Goal: Use online tool/utility: Utilize a website feature to perform a specific function

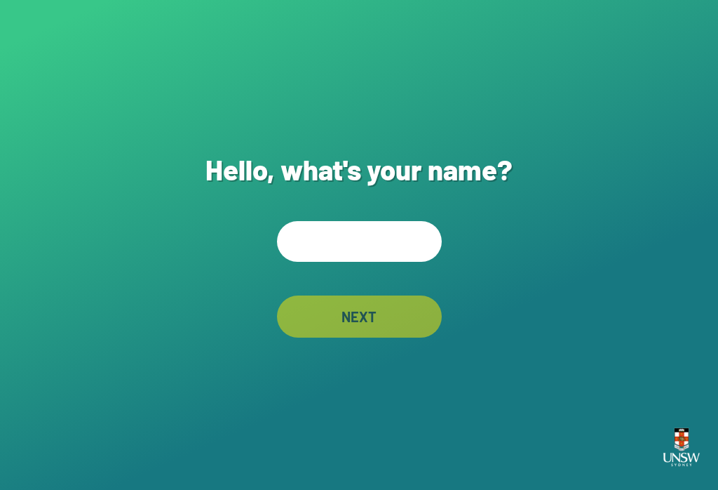
click at [323, 252] on input "text" at bounding box center [359, 241] width 165 height 41
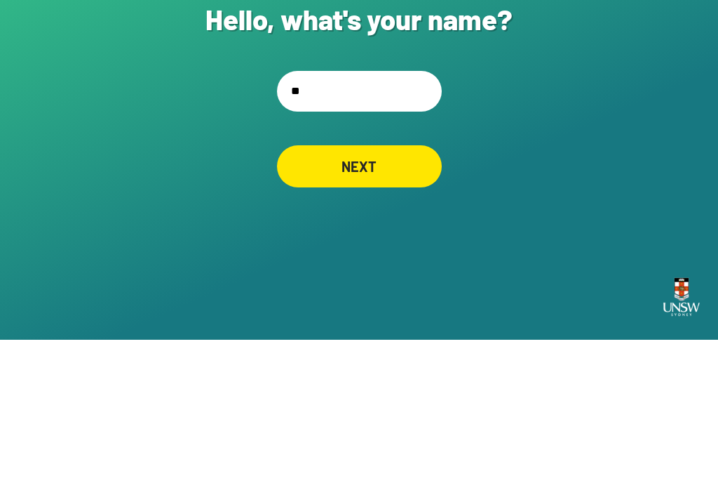
type input "*"
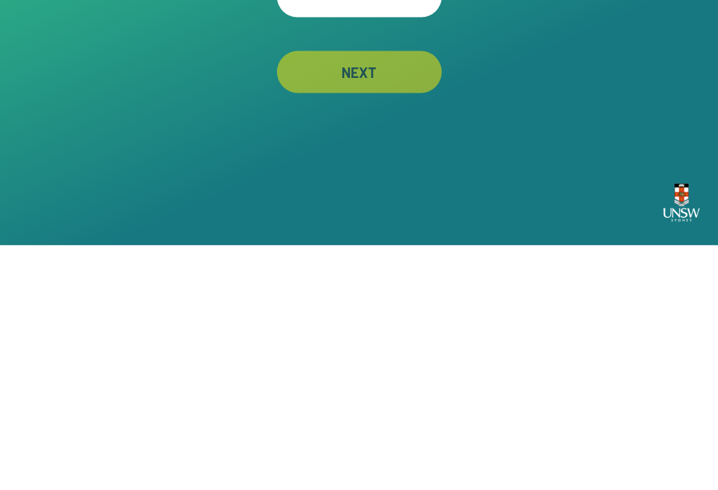
scroll to position [22, 0]
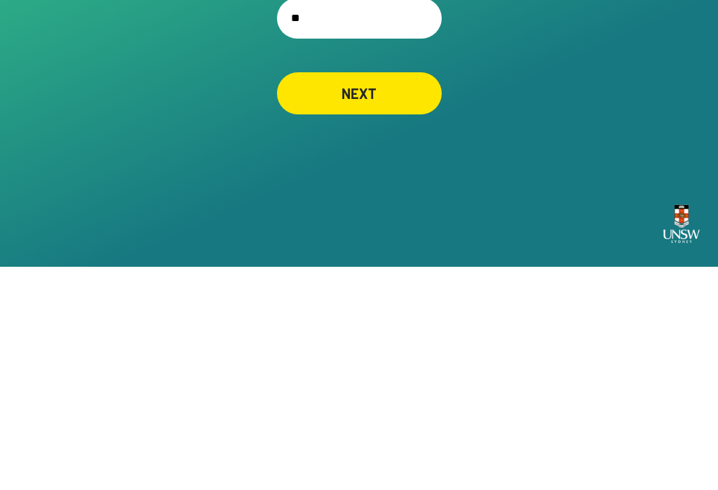
type input "*"
type input "**********"
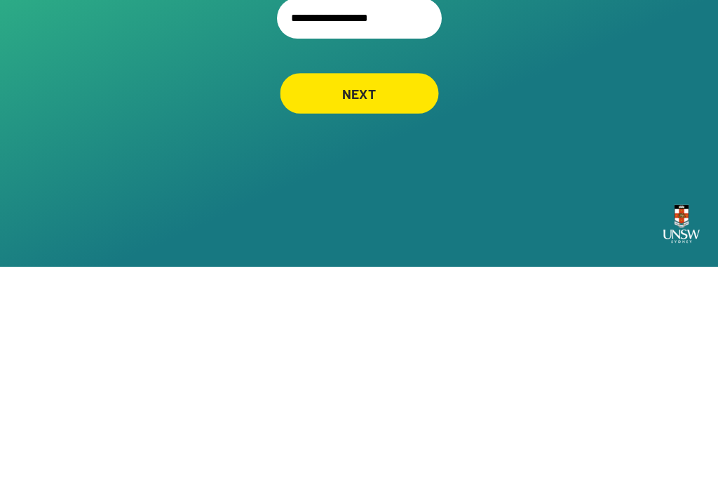
click at [400, 296] on div "NEXT" at bounding box center [359, 316] width 159 height 41
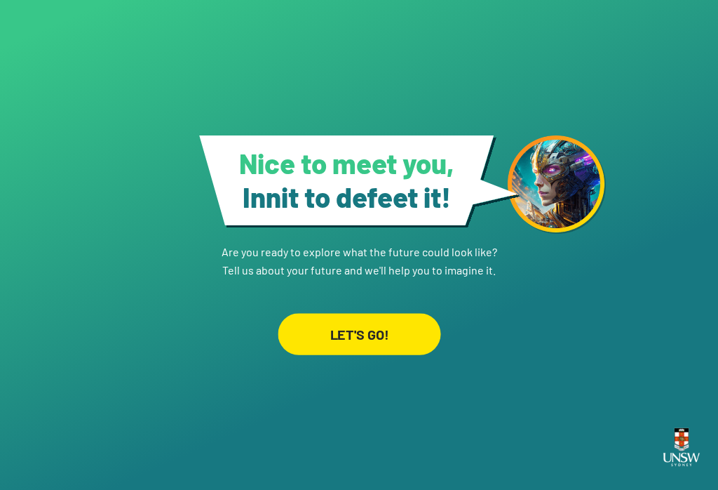
click at [303, 323] on div "LET'S GO!" at bounding box center [359, 333] width 163 height 41
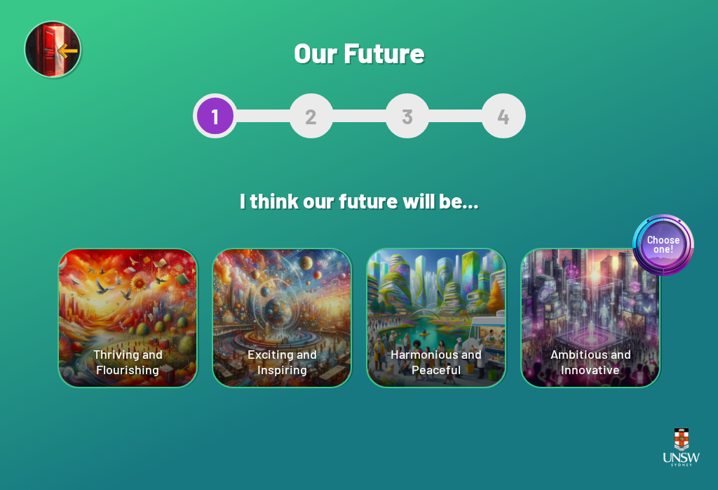
click at [101, 489] on html "Your device screen seems to be too small for our app. You must revisit the site…" at bounding box center [359, 245] width 718 height 490
click at [558, 330] on div "Choose one! Ambitious and Innovative" at bounding box center [590, 317] width 137 height 137
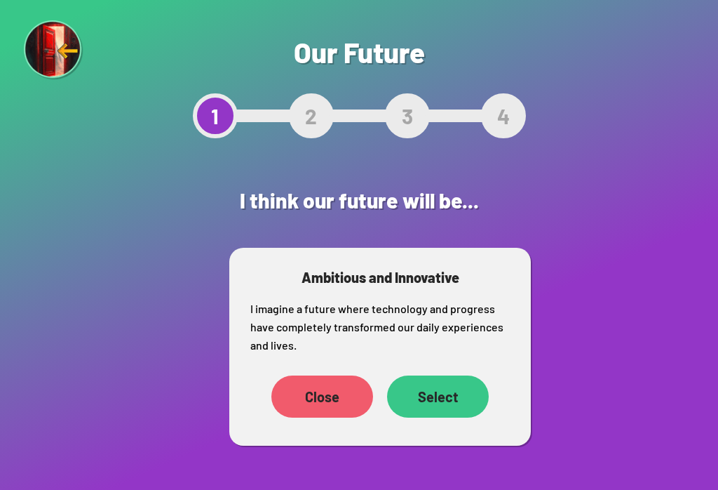
click at [452, 397] on div "Select" at bounding box center [438, 396] width 102 height 42
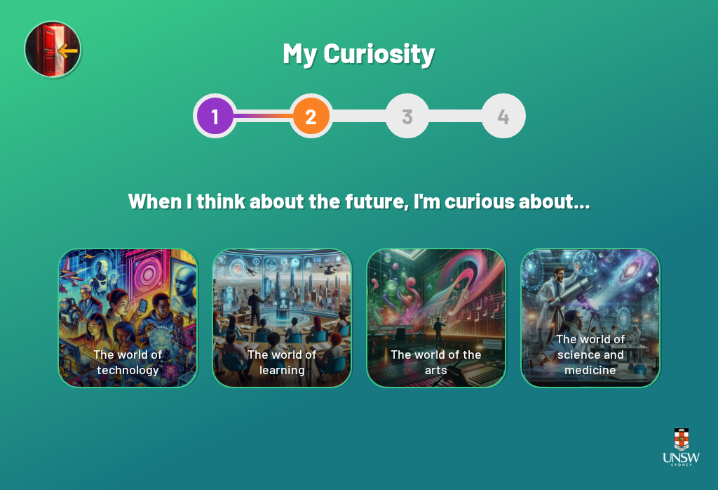
click at [136, 310] on div "The world of technology" at bounding box center [127, 317] width 137 height 137
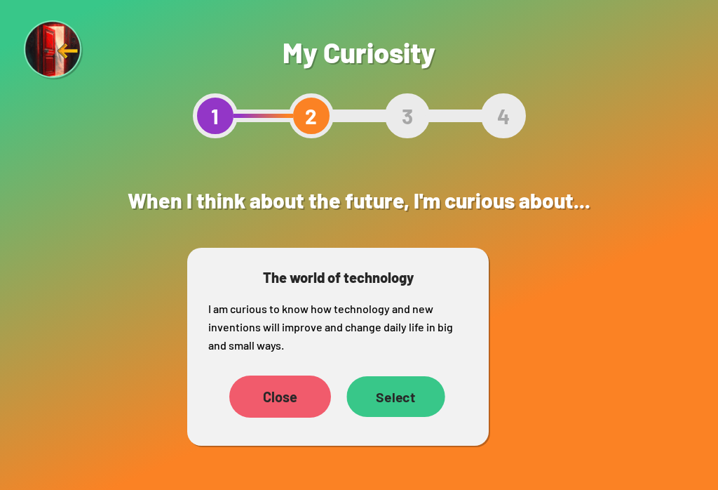
click at [408, 412] on div "Select" at bounding box center [396, 396] width 98 height 41
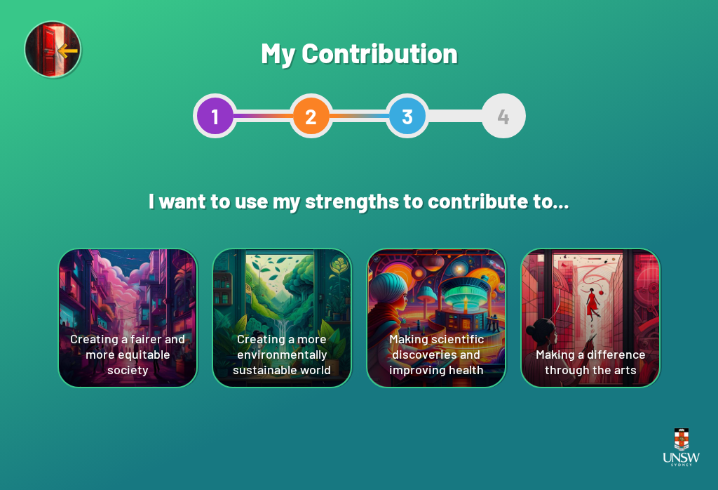
click at [300, 342] on div "Creating a more environmentally sustainable world" at bounding box center [281, 317] width 137 height 137
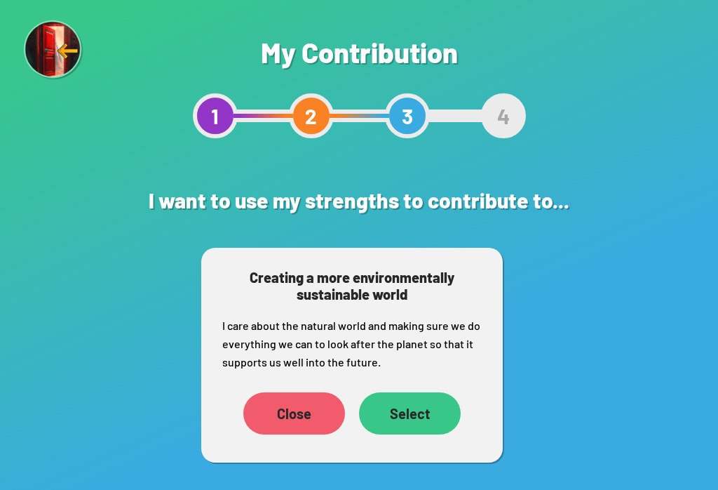
click at [416, 413] on div "Select" at bounding box center [410, 413] width 102 height 42
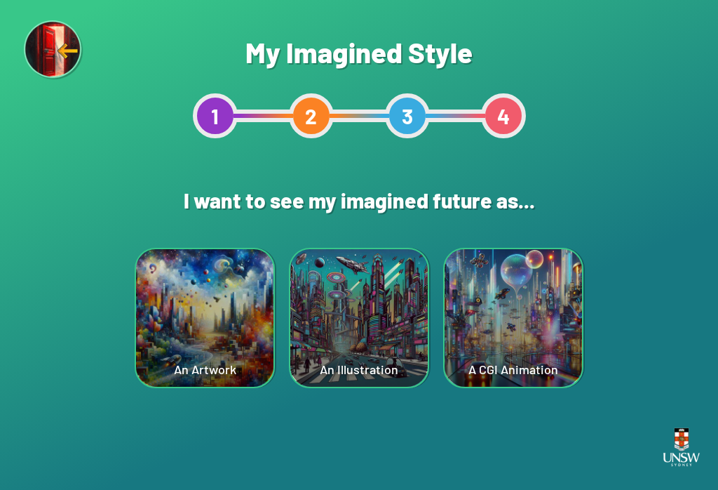
click at [215, 351] on div "An Artwork" at bounding box center [204, 317] width 137 height 137
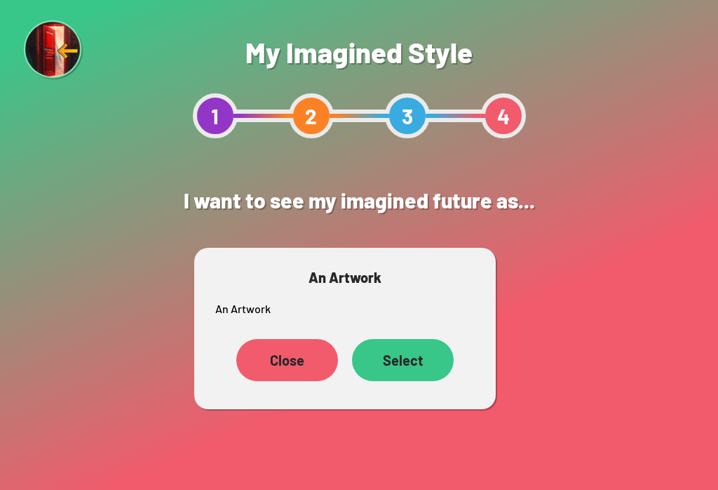
click at [294, 367] on div "Close" at bounding box center [287, 360] width 102 height 42
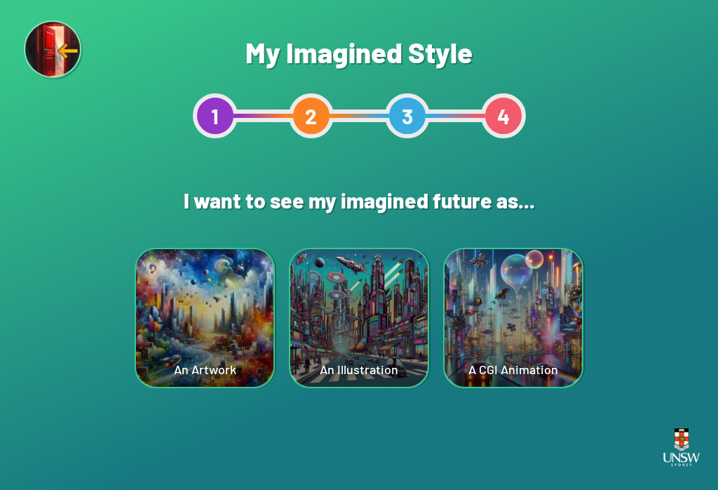
click at [349, 327] on div "An Illustration" at bounding box center [358, 317] width 137 height 137
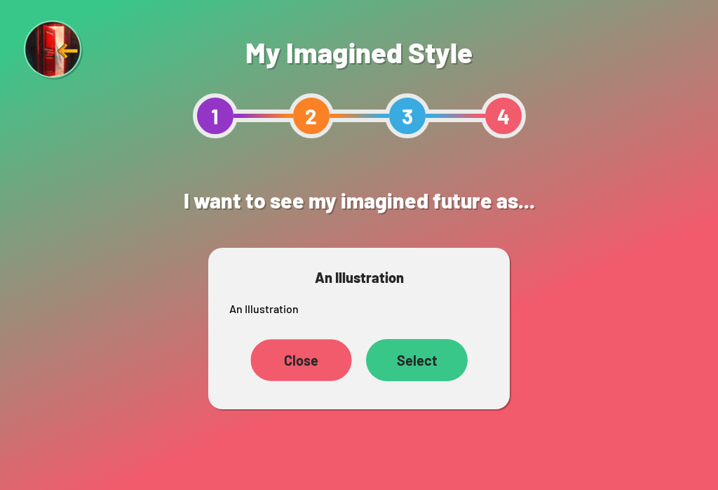
click at [304, 358] on div "Close" at bounding box center [300, 360] width 101 height 42
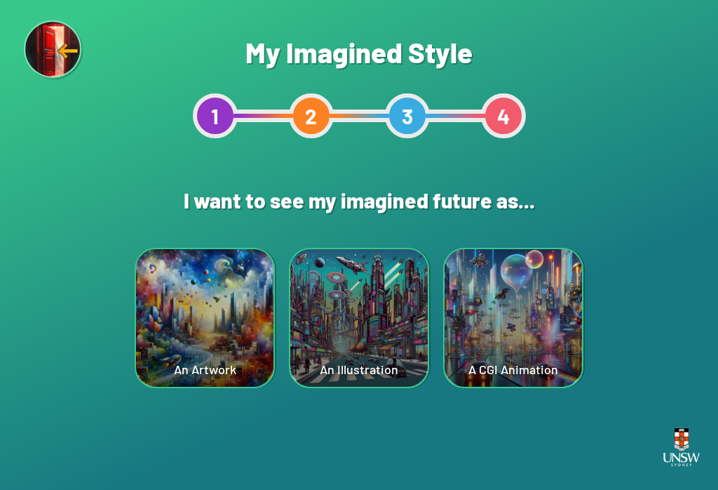
click at [512, 337] on div "A CGI Animation" at bounding box center [513, 317] width 137 height 137
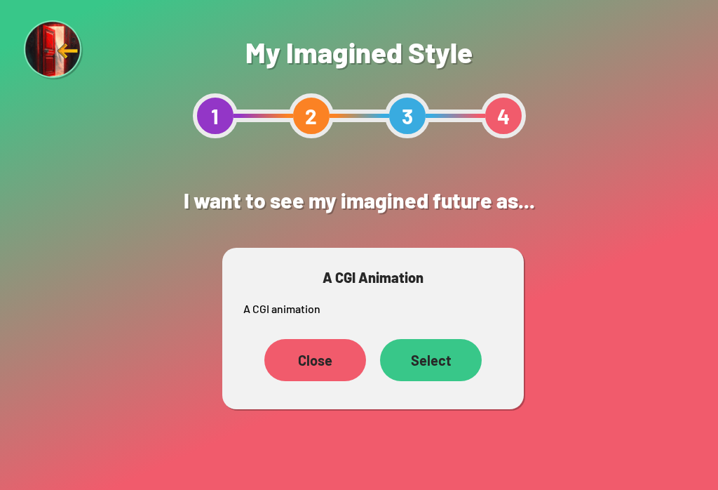
click at [425, 360] on div "Select" at bounding box center [431, 360] width 102 height 42
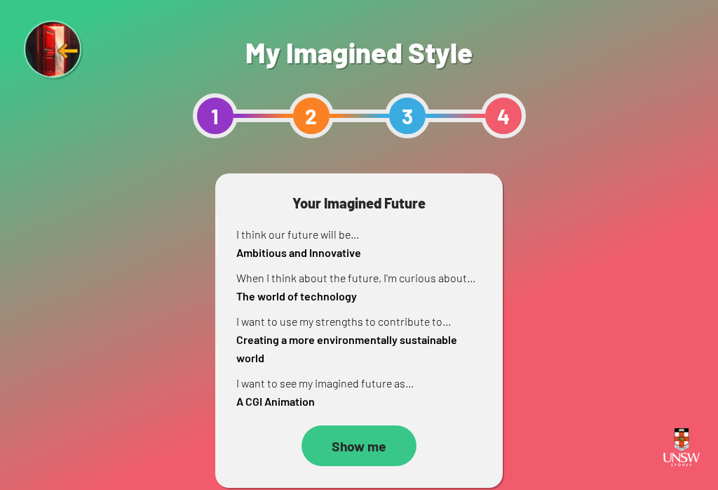
click at [377, 434] on div "Show me" at bounding box center [359, 445] width 115 height 41
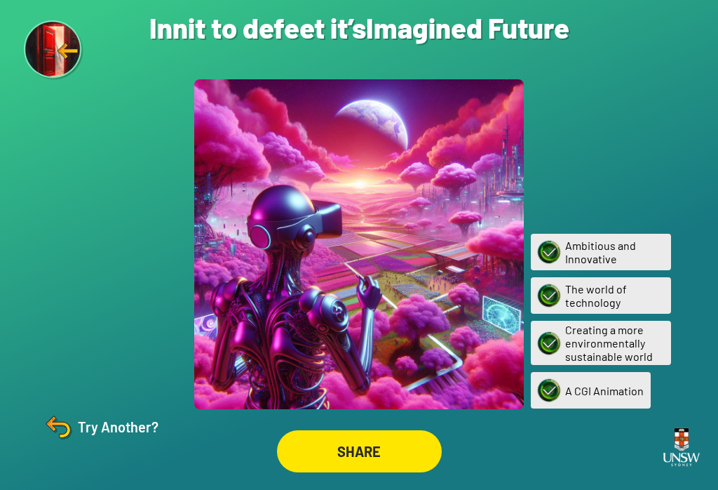
click at [398, 468] on div "SHARE" at bounding box center [359, 451] width 165 height 42
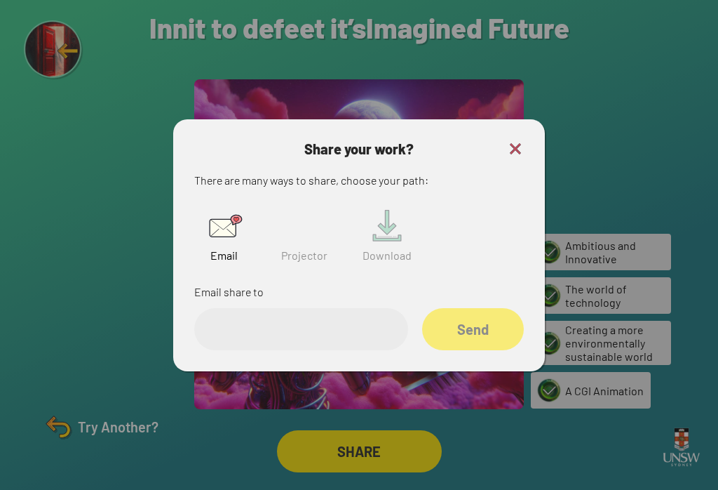
click at [309, 228] on img at bounding box center [304, 225] width 45 height 45
click at [350, 347] on input "text" at bounding box center [301, 329] width 214 height 42
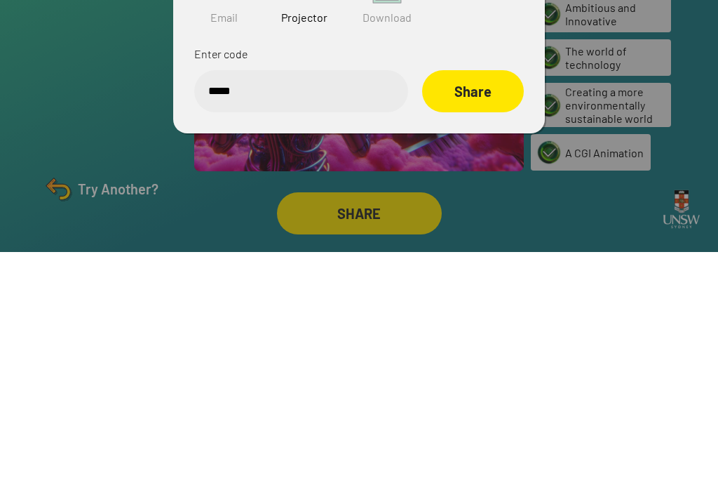
type input "******"
click at [494, 308] on div "Share" at bounding box center [473, 329] width 102 height 42
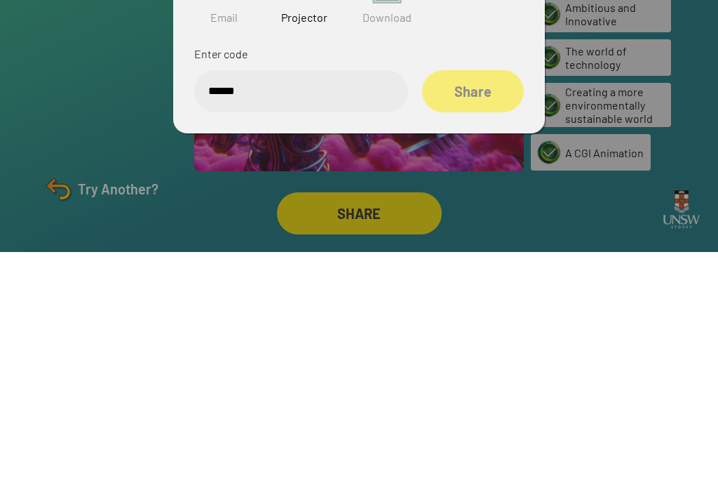
scroll to position [22, 0]
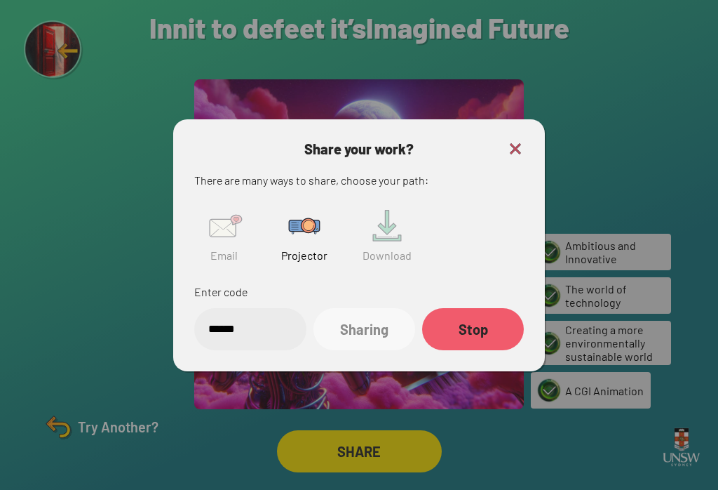
click at [539, 135] on div "Share your work? There are many ways to share, choose your path: Email Projecto…" at bounding box center [359, 245] width 372 height 252
click at [511, 151] on div "Share your work? There are many ways to share, choose your path: Email Projecto…" at bounding box center [359, 245] width 330 height 210
click at [517, 140] on img at bounding box center [515, 148] width 17 height 17
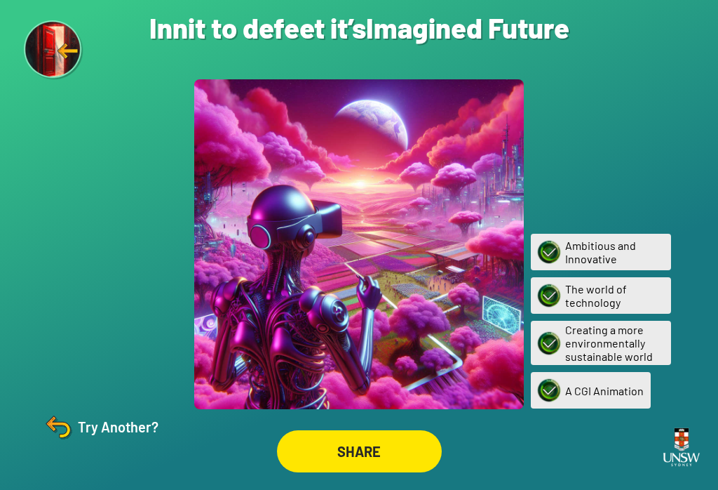
click at [517, 130] on div at bounding box center [359, 245] width 718 height 490
